Goal: Task Accomplishment & Management: Manage account settings

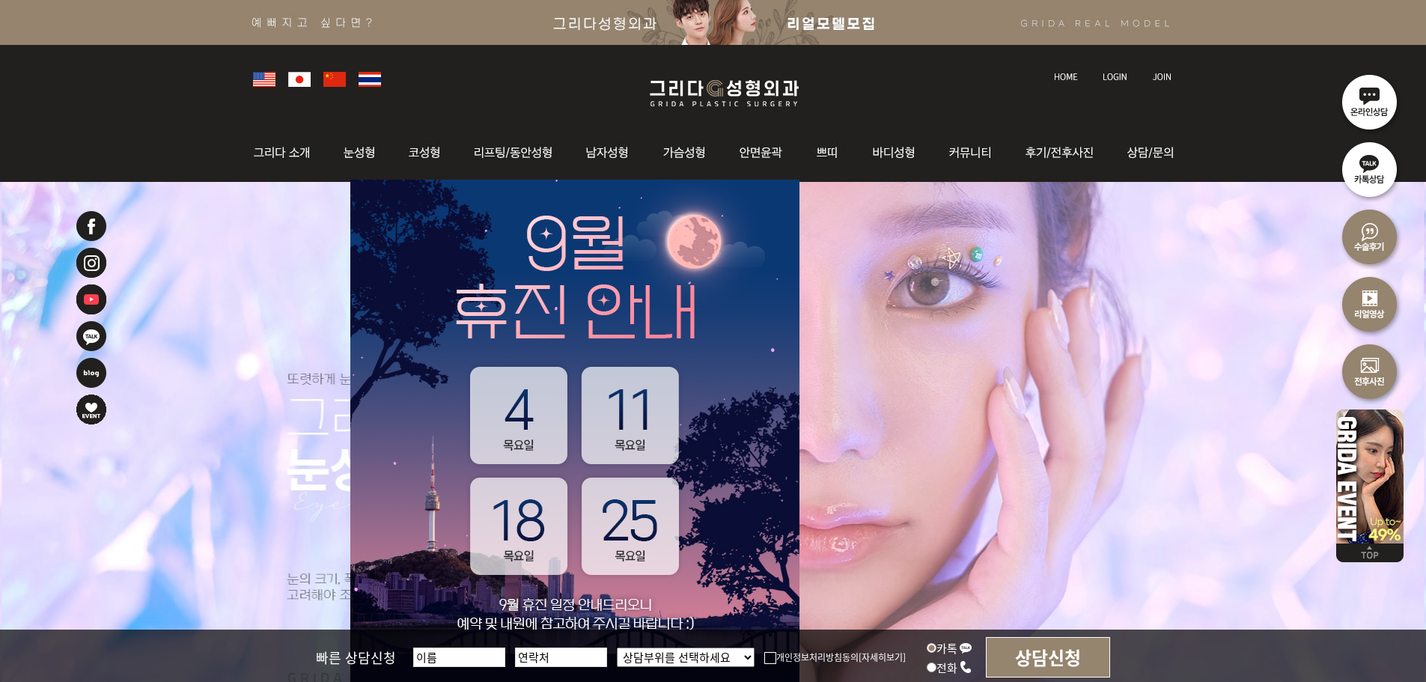
click at [1104, 76] on img at bounding box center [1115, 77] width 25 height 8
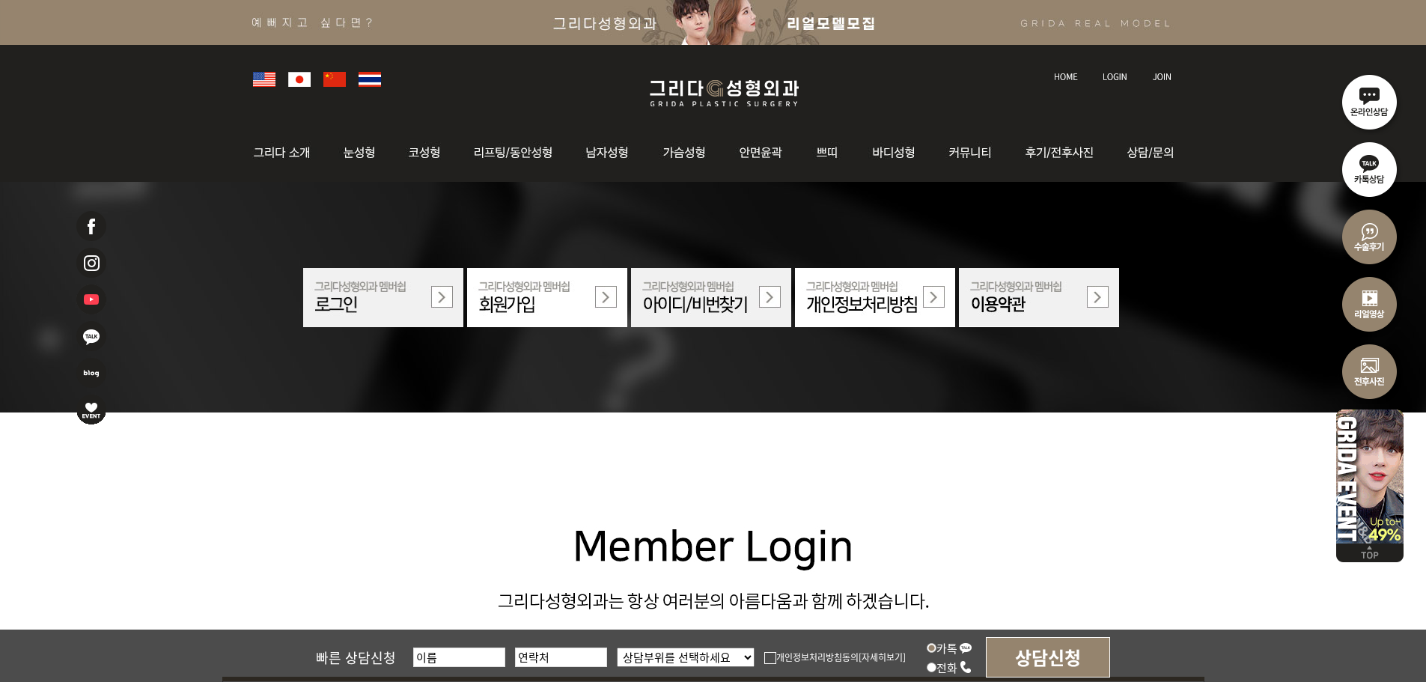
scroll to position [449, 0]
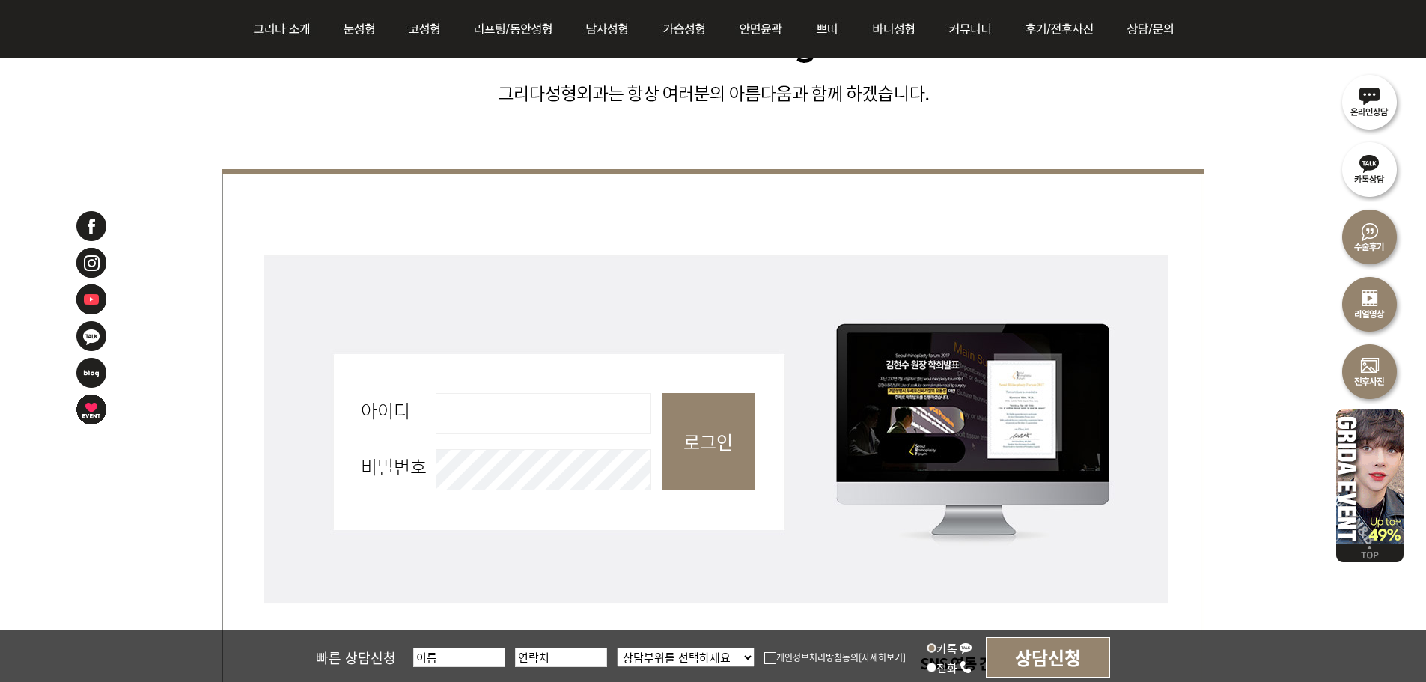
click at [550, 387] on fieldset "회원로그인 아이디 필수 비밀번호 필수 로그인" at bounding box center [713, 449] width 982 height 397
click at [541, 405] on input "아이디 필수" at bounding box center [544, 413] width 216 height 41
type input "admin"
click at [717, 438] on input "로그인" at bounding box center [709, 441] width 94 height 97
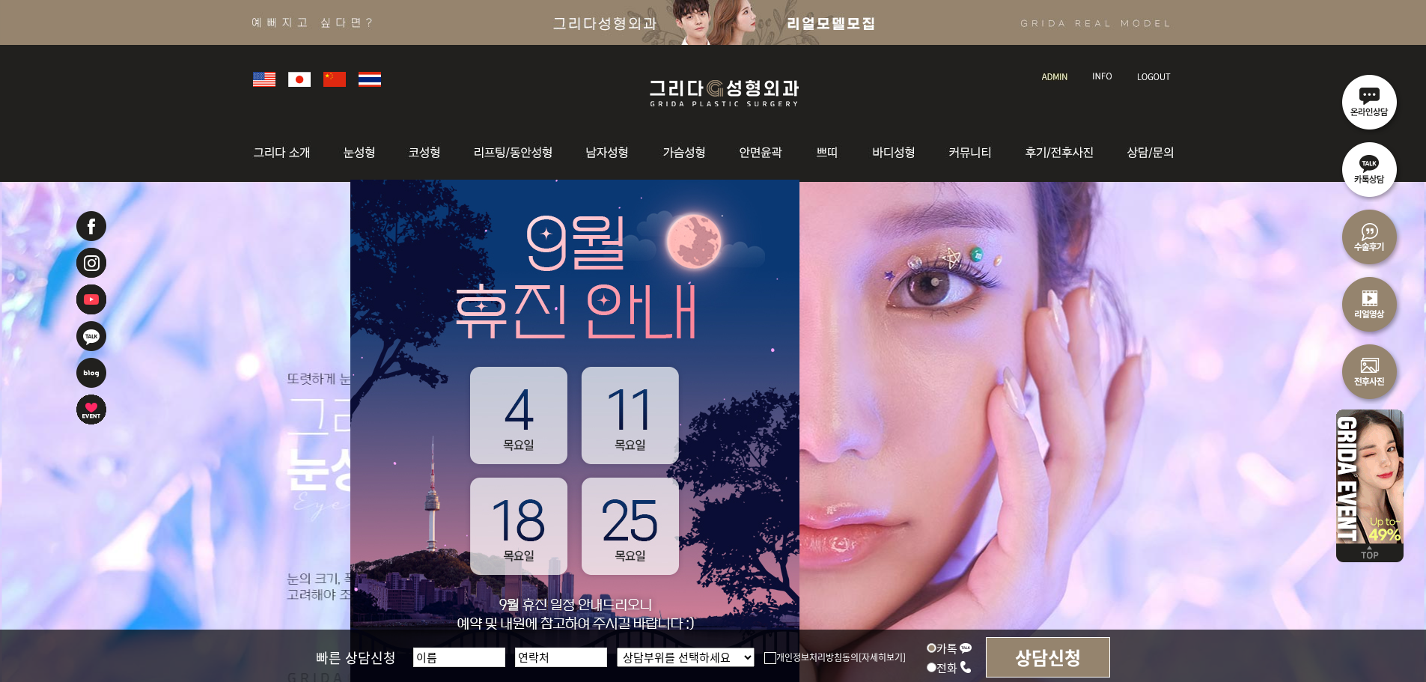
click at [1050, 67] on link at bounding box center [1056, 62] width 43 height 21
